Goal: Transaction & Acquisition: Purchase product/service

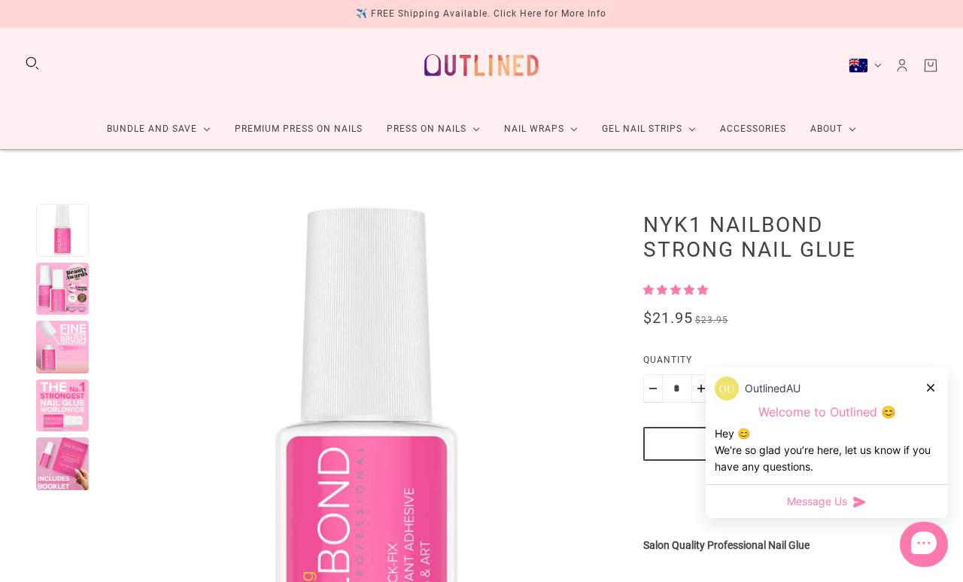
scroll to position [7, 0]
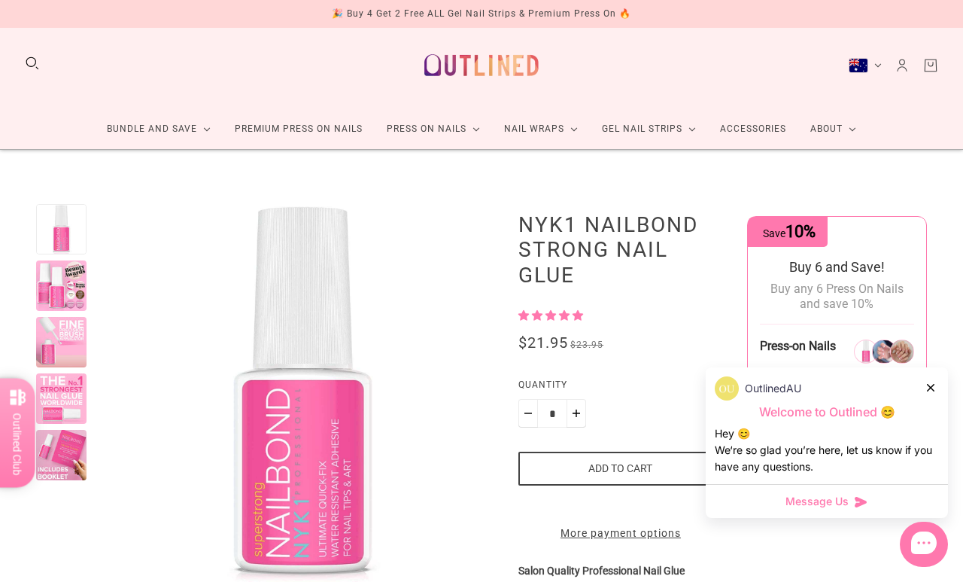
click at [930, 387] on icon at bounding box center [931, 388] width 8 height 8
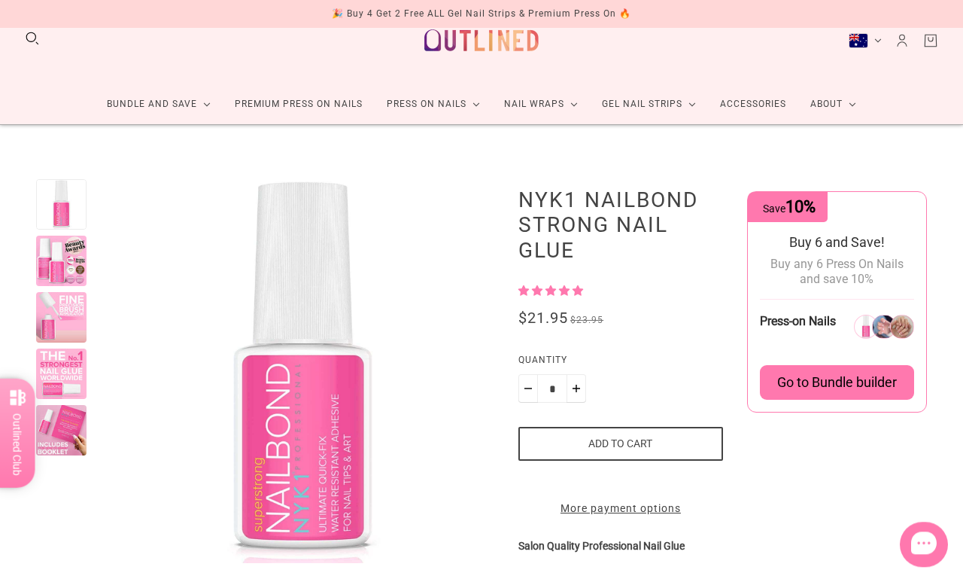
scroll to position [0, 0]
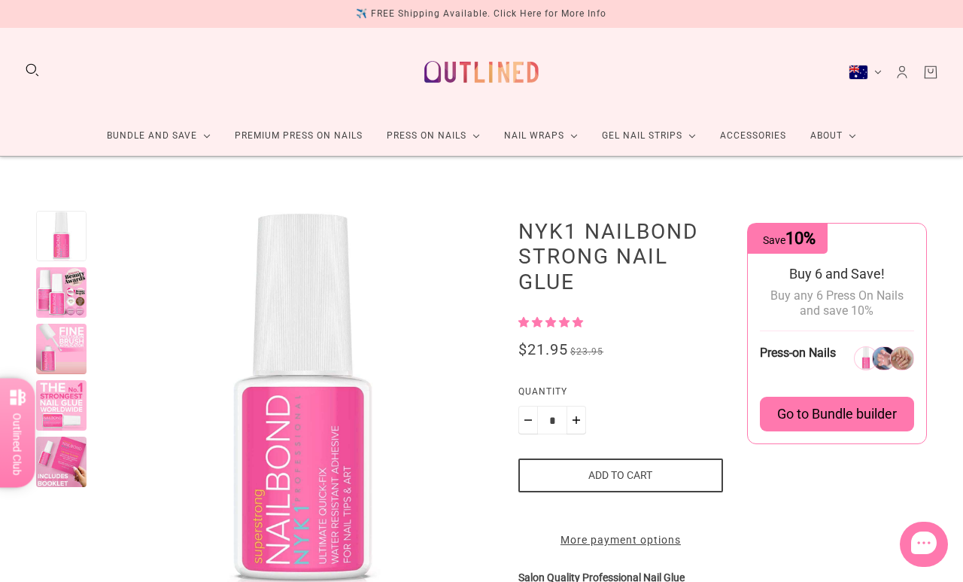
click at [576, 416] on button "Plus" at bounding box center [577, 420] width 20 height 29
type input "*"
click at [782, 136] on link "Accessories" at bounding box center [753, 136] width 90 height 40
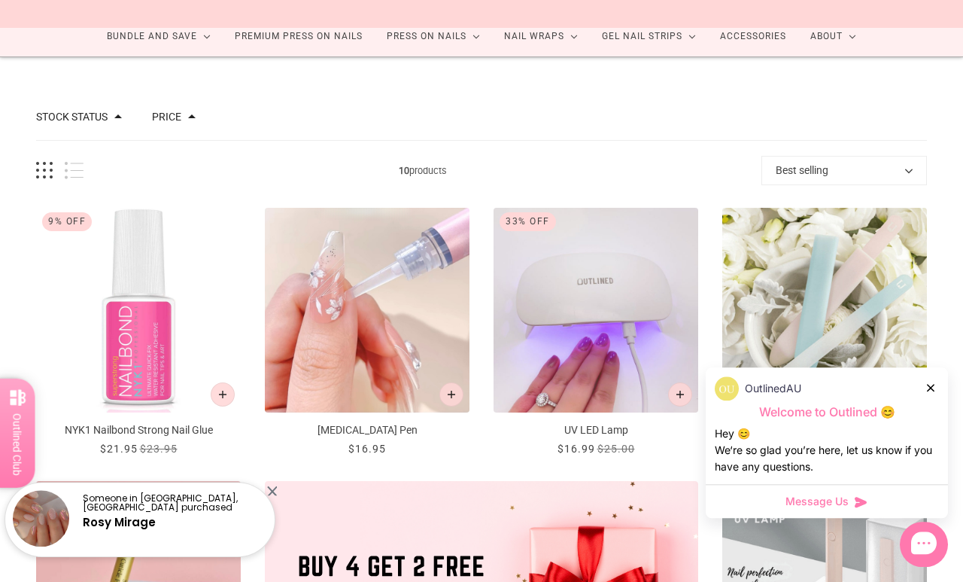
scroll to position [108, 0]
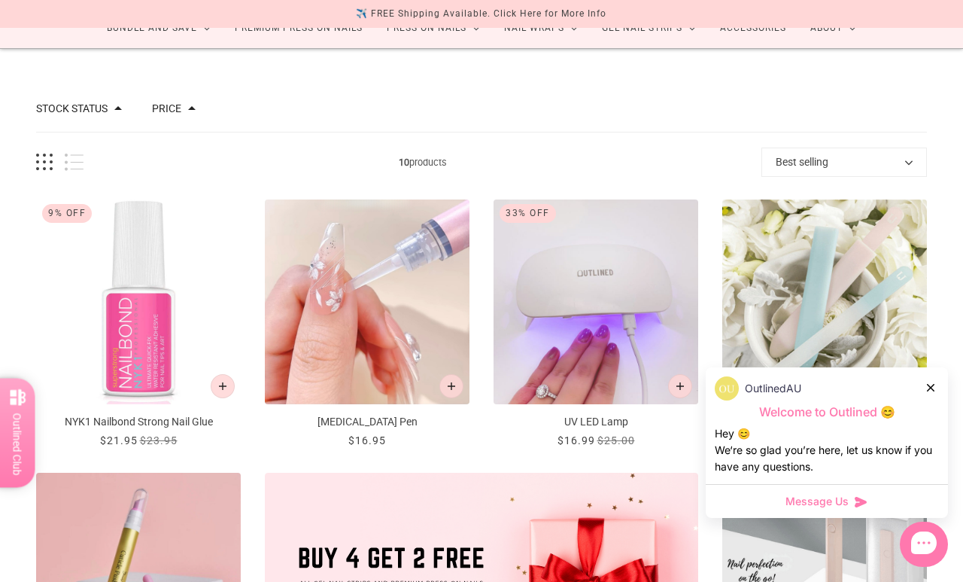
click at [161, 430] on div "NYK1 Nailbond Strong Nail Glue $21.95 $23.95 /" at bounding box center [138, 432] width 205 height 32
